Goal: Task Accomplishment & Management: Use online tool/utility

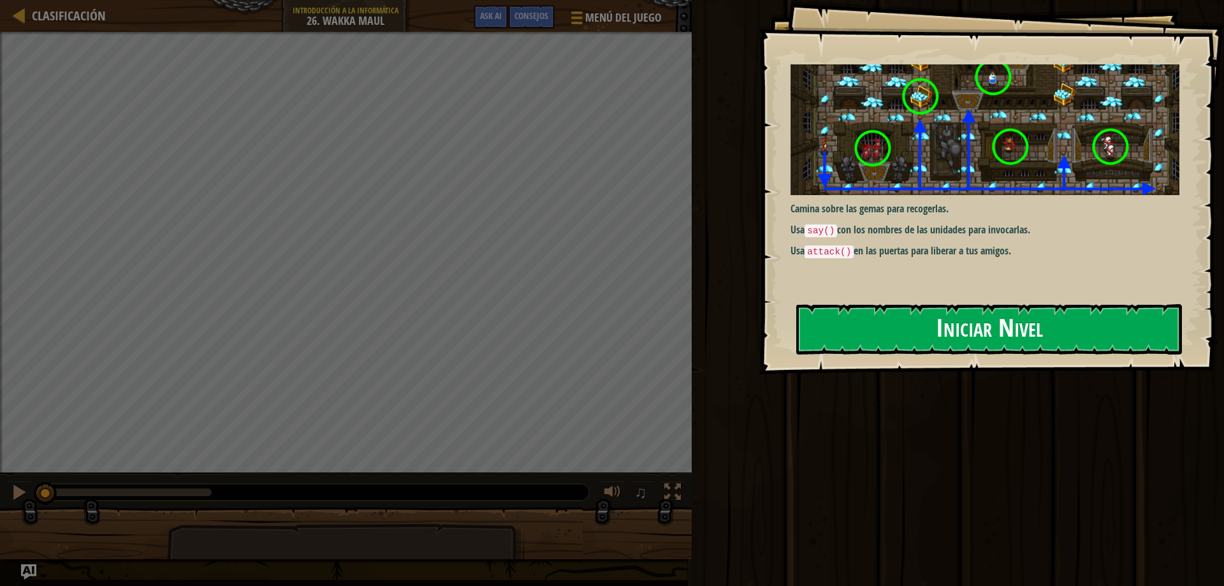
click at [919, 304] on button "Iniciar Nivel" at bounding box center [989, 329] width 386 height 50
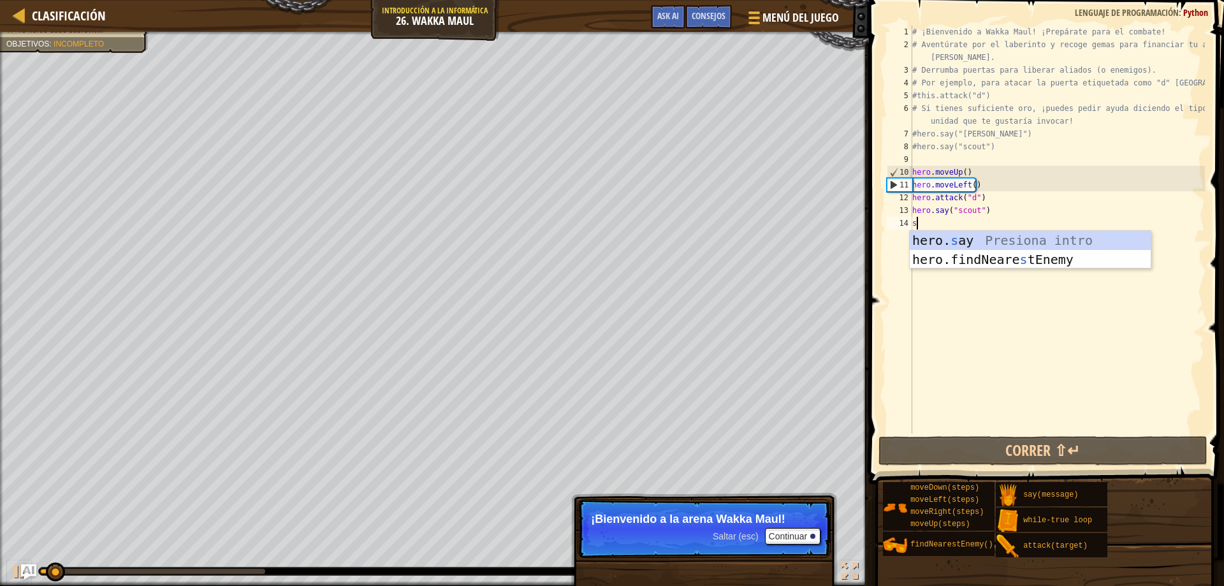
scroll to position [6, 0]
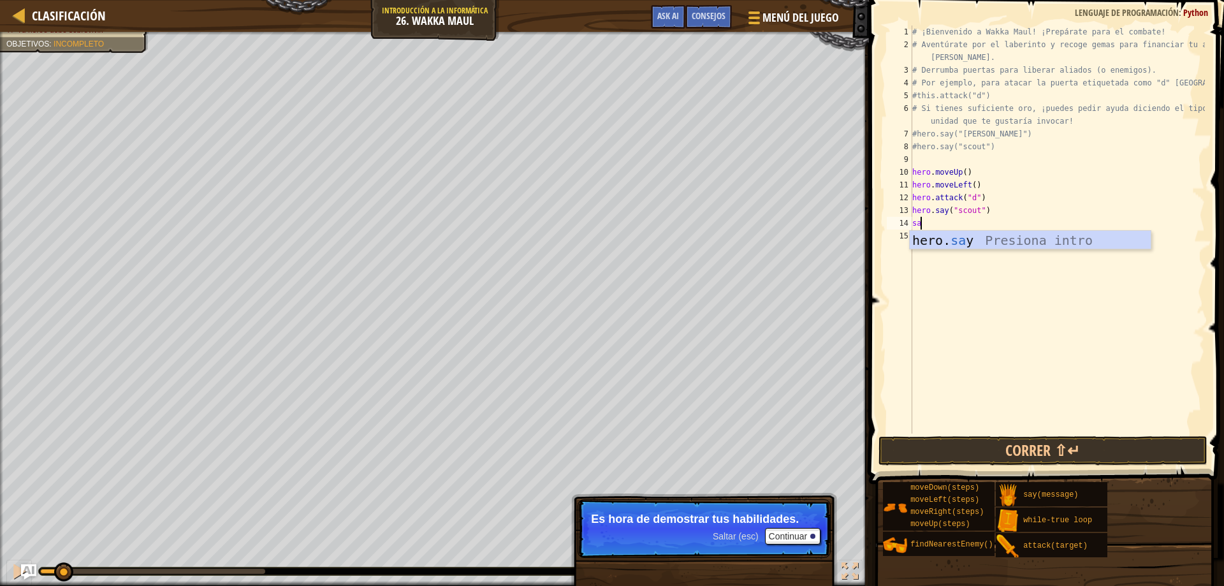
type textarea "sa"
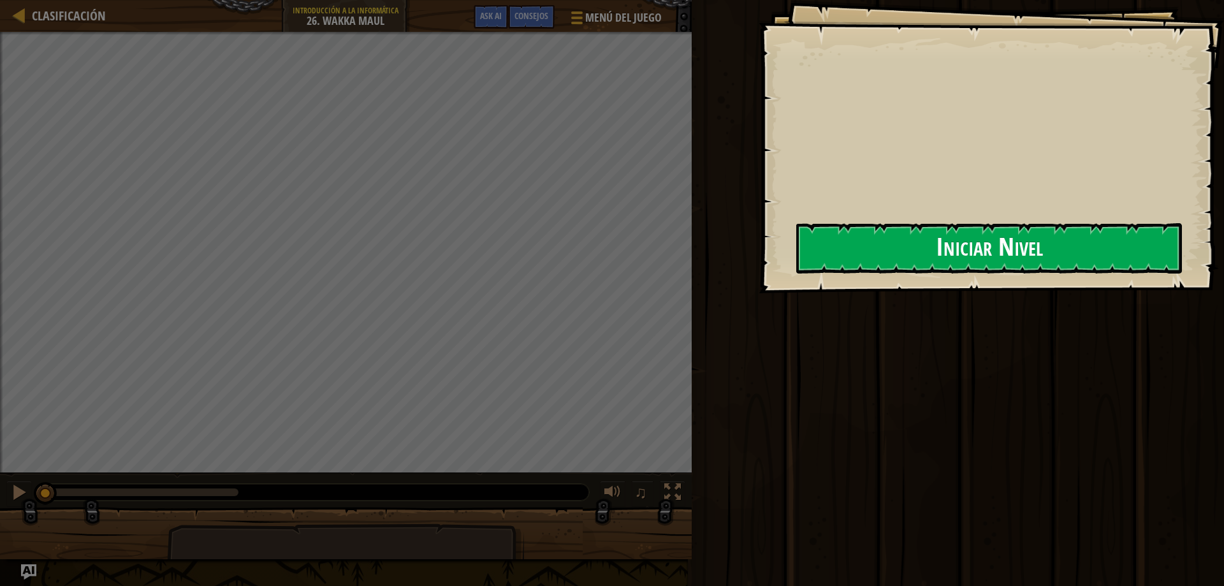
drag, startPoint x: 736, startPoint y: 236, endPoint x: 798, endPoint y: 247, distance: 62.8
click at [747, 235] on div "Goals Iniciar Nivel Error al cargar desde el servidor. Intenta refrescar la pág…" at bounding box center [612, 293] width 1224 height 586
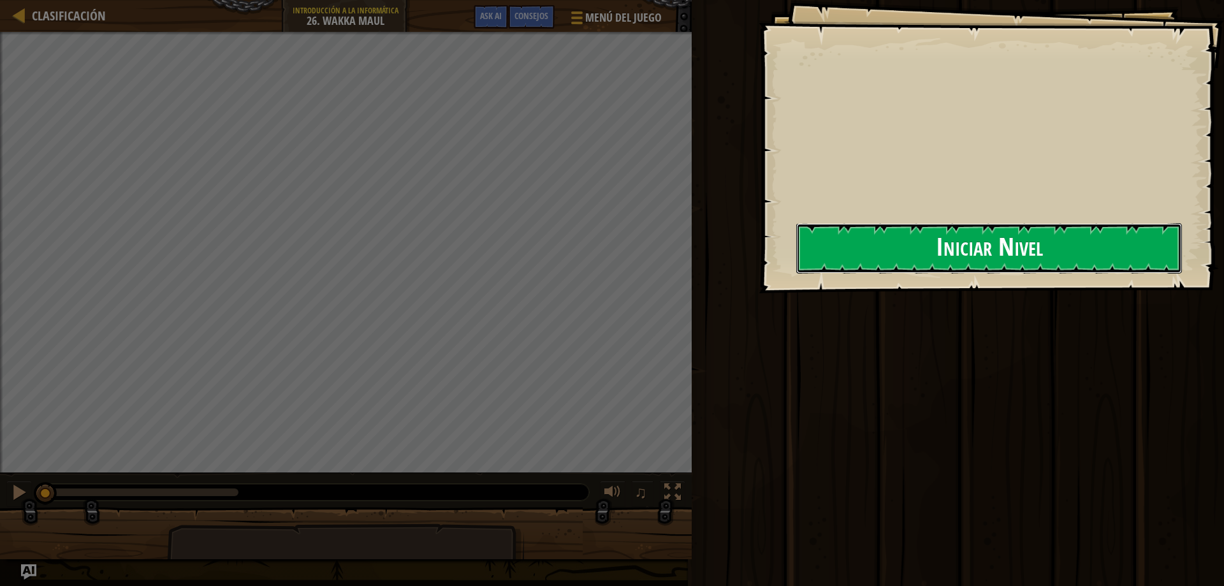
click at [859, 240] on button "Iniciar Nivel" at bounding box center [989, 248] width 386 height 50
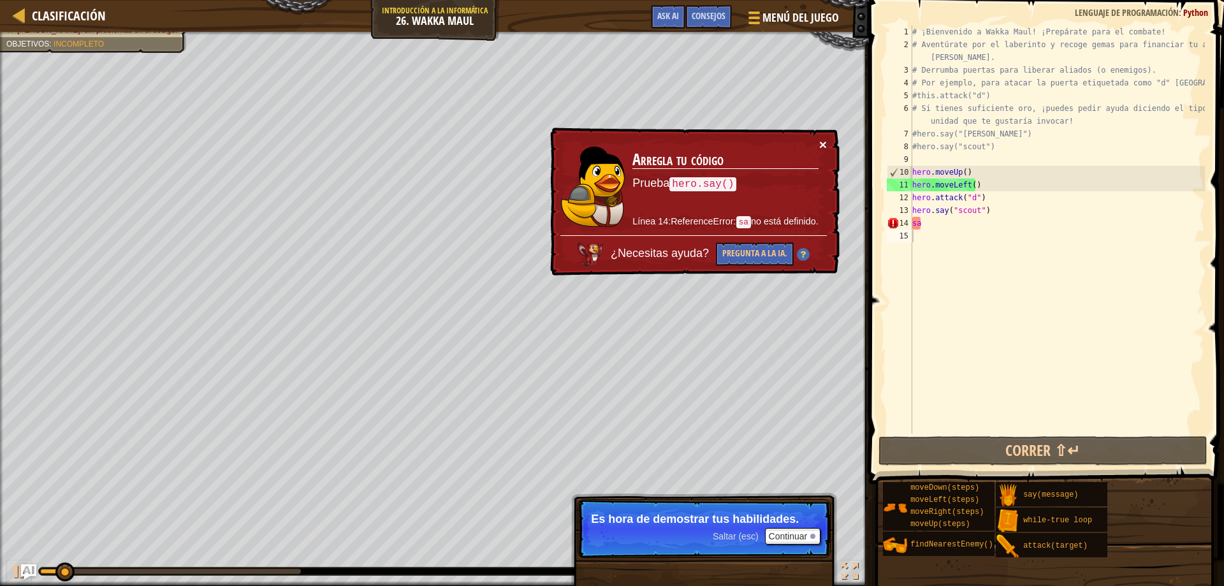
click at [819, 138] on button "×" at bounding box center [823, 144] width 8 height 13
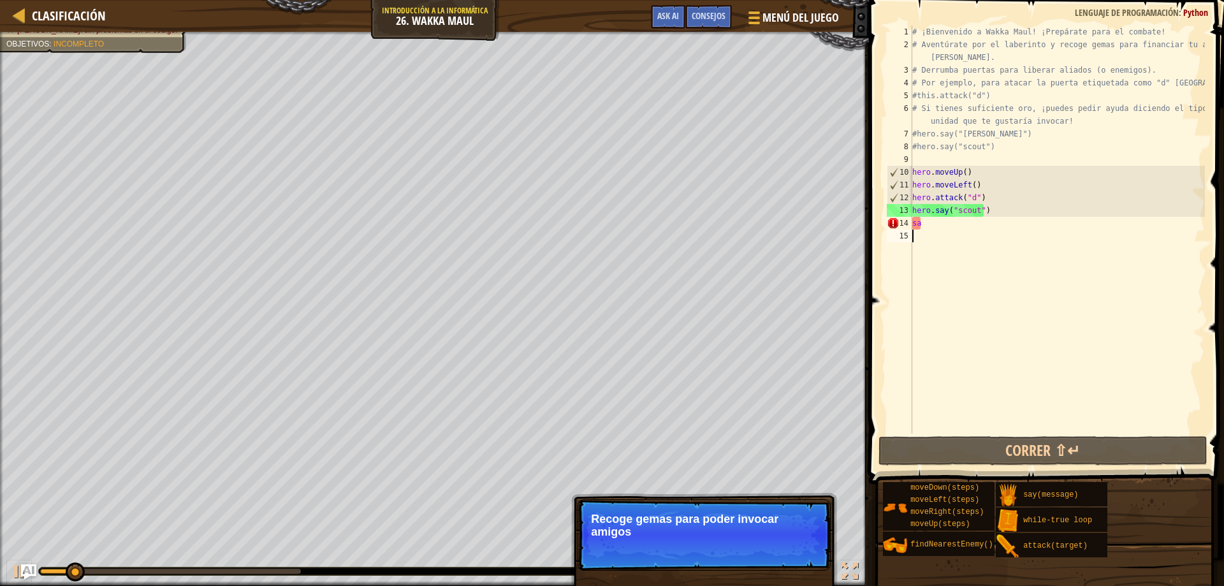
click at [946, 226] on div "# ¡Bienvenido a Wakka Maul! ¡Prepárate para el combate! # Aventúrate por el lab…" at bounding box center [1057, 243] width 295 height 434
type textarea "s"
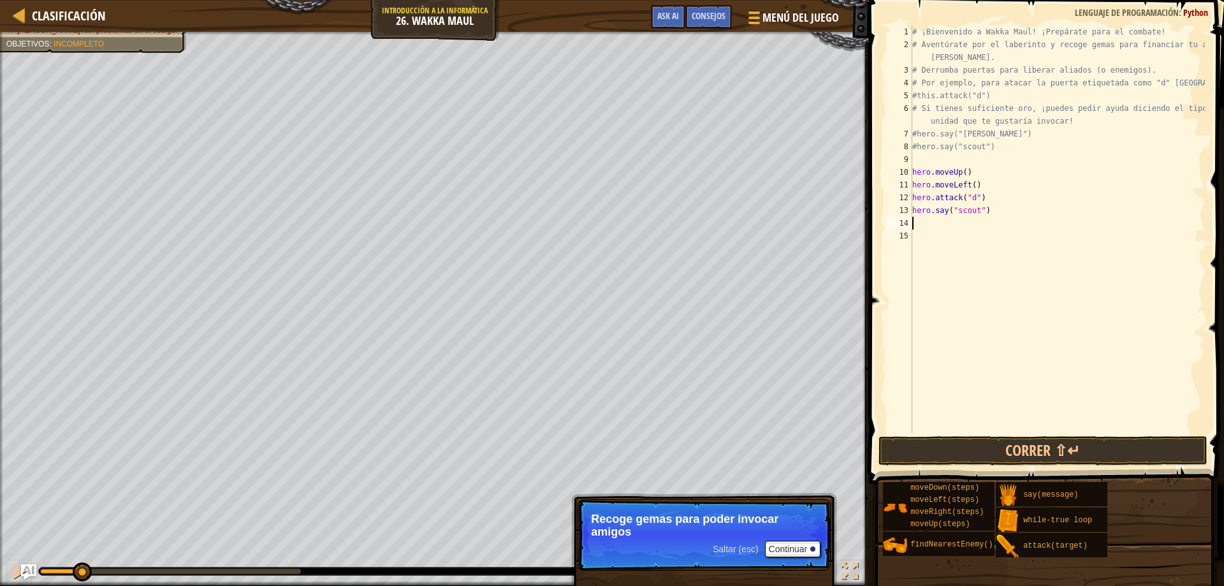
type textarea "d"
click at [753, 529] on p "¡Rompe las puertas para liberar a los amigos o abrir caminos a los bonos!" at bounding box center [704, 526] width 226 height 26
